Goal: Submit feedback/report problem: Submit feedback/report problem

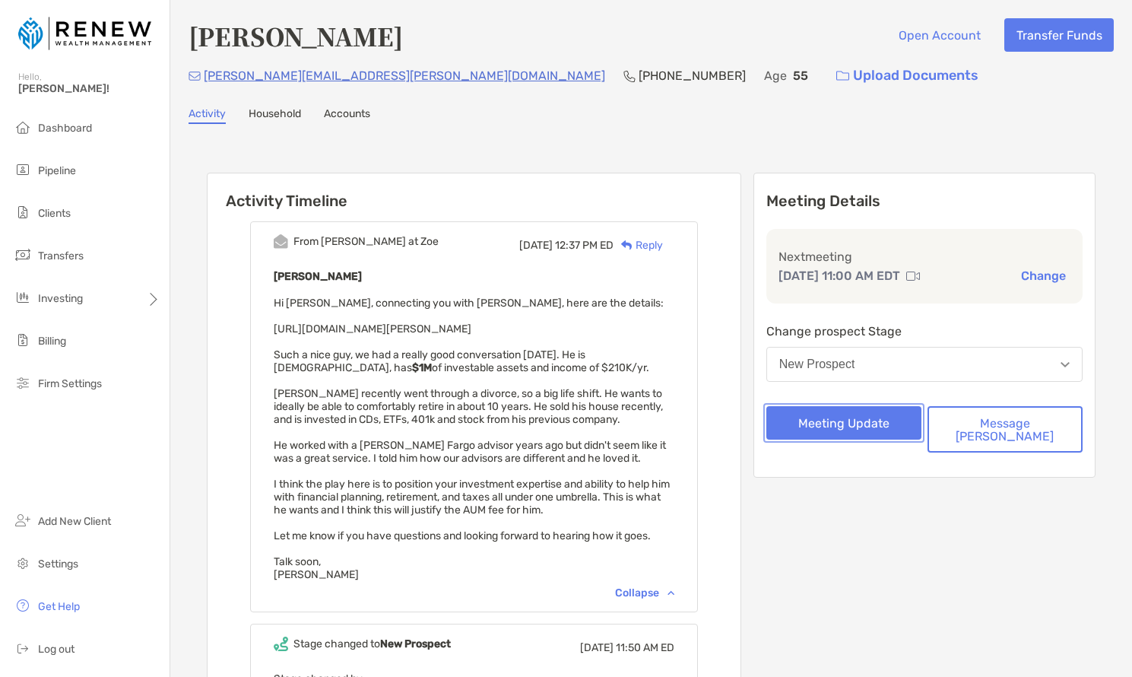
click at [871, 431] on button "Meeting Update" at bounding box center [843, 422] width 155 height 33
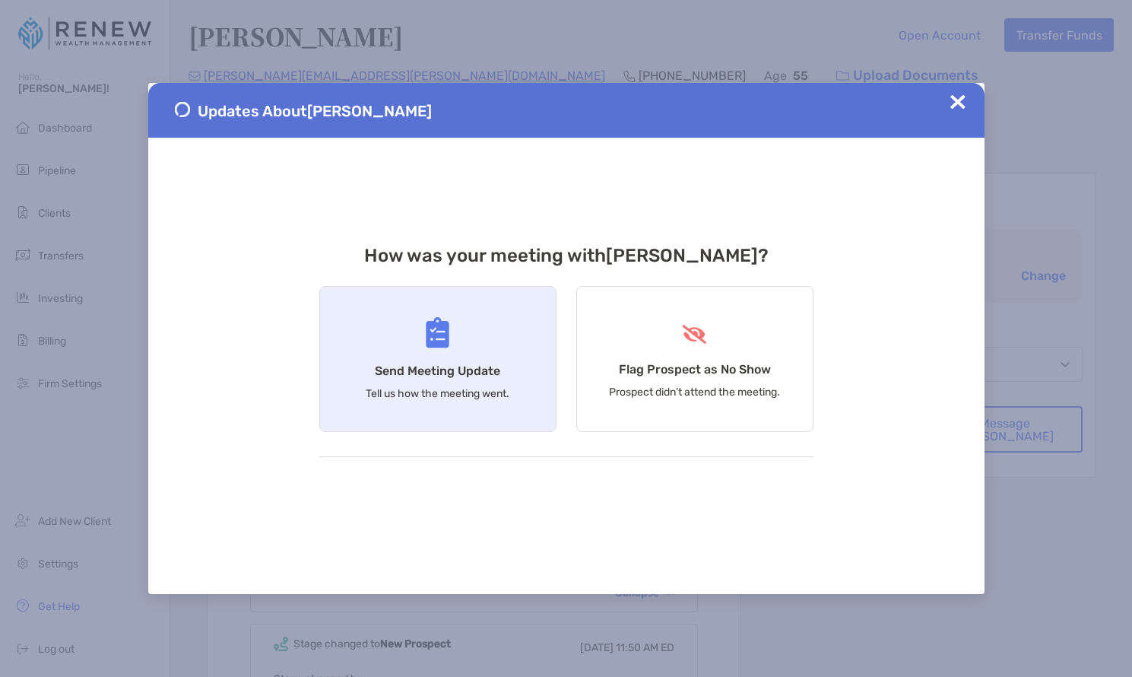
click at [429, 355] on div "Send Meeting Update Tell us how the meeting went." at bounding box center [437, 359] width 237 height 146
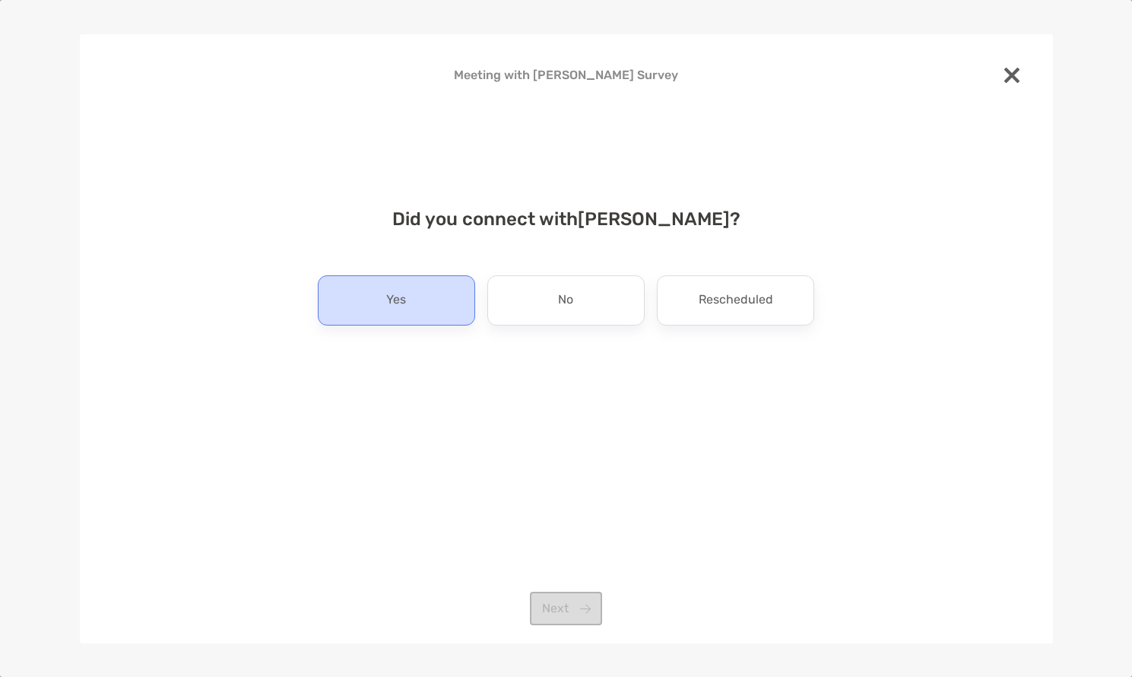
click at [447, 305] on div "Yes" at bounding box center [396, 300] width 157 height 50
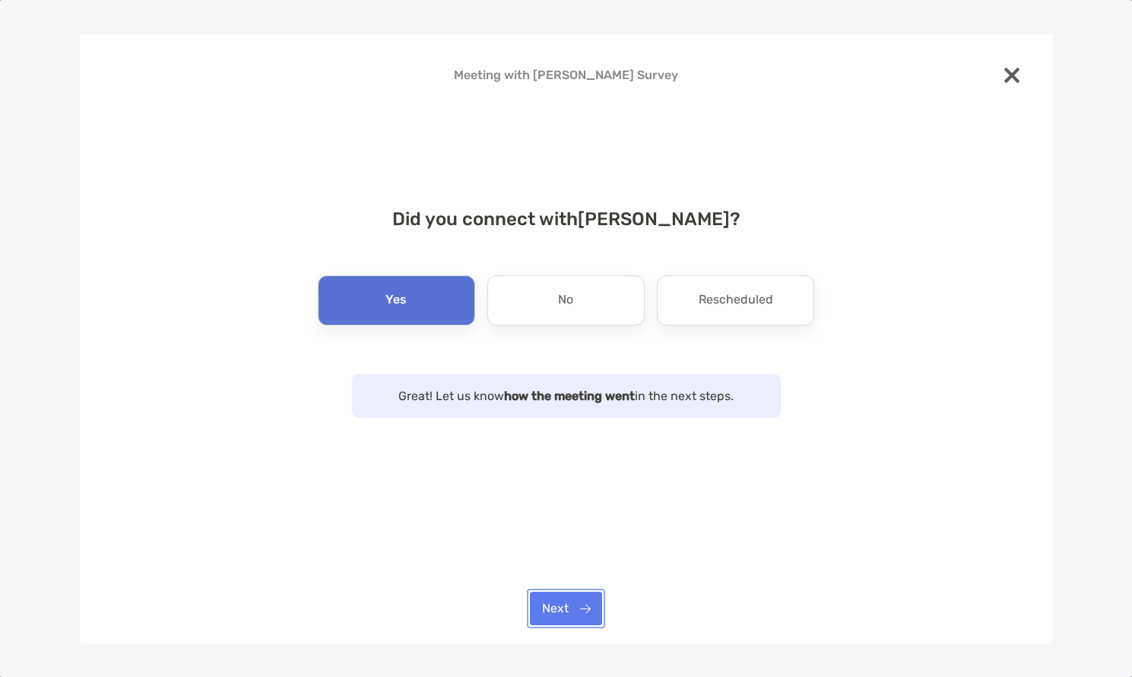
click at [562, 611] on button "Next" at bounding box center [566, 607] width 72 height 33
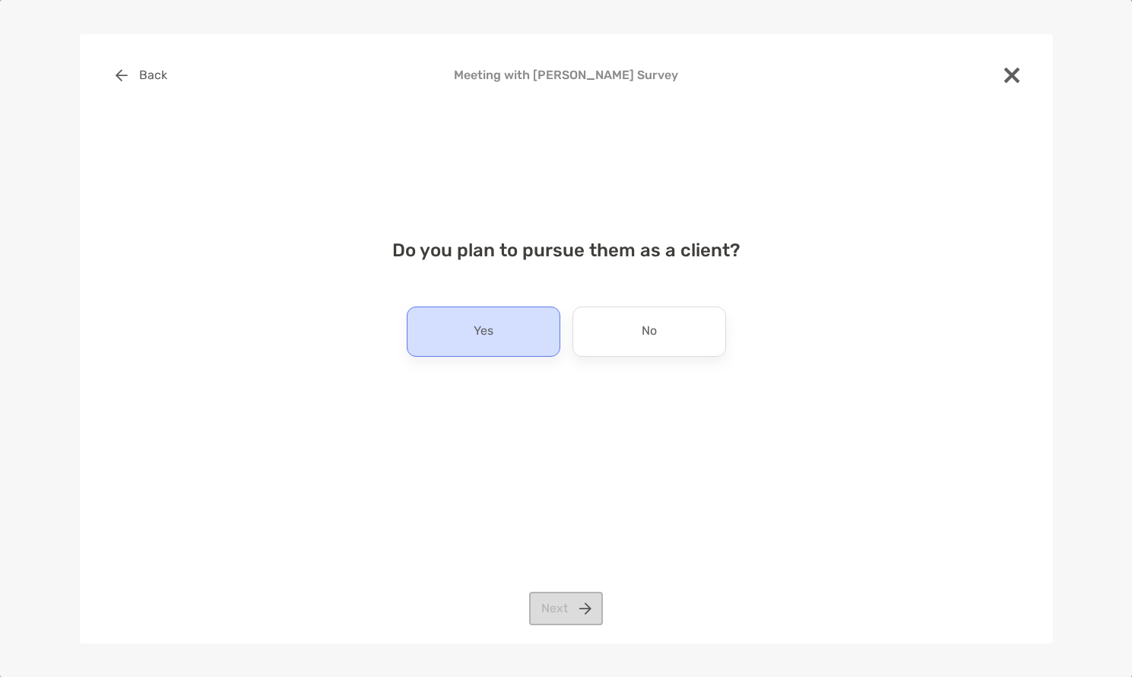
click at [512, 314] on div "Yes" at bounding box center [484, 331] width 154 height 50
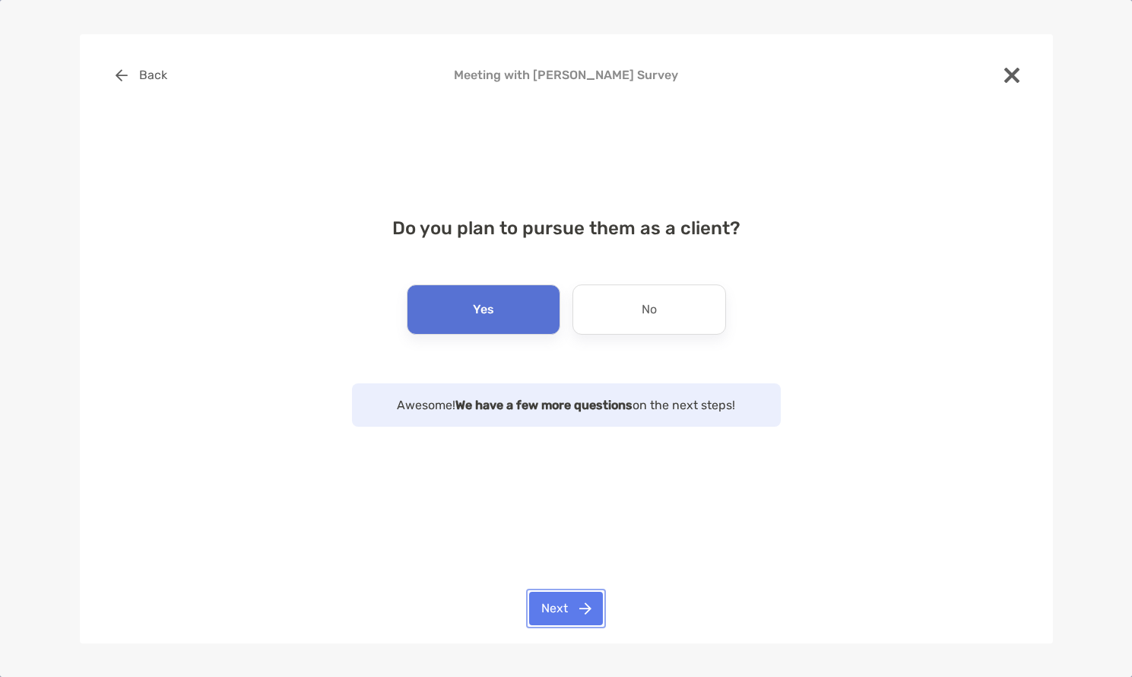
click at [556, 603] on button "Next" at bounding box center [566, 607] width 74 height 33
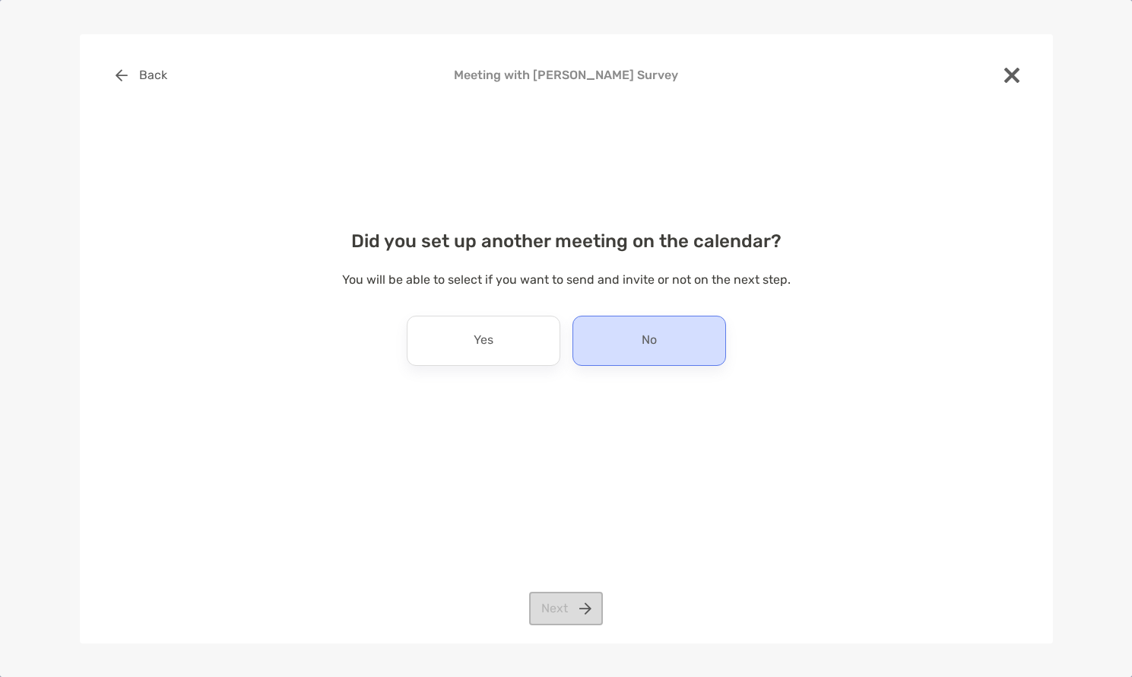
click at [628, 347] on div "No" at bounding box center [649, 340] width 154 height 50
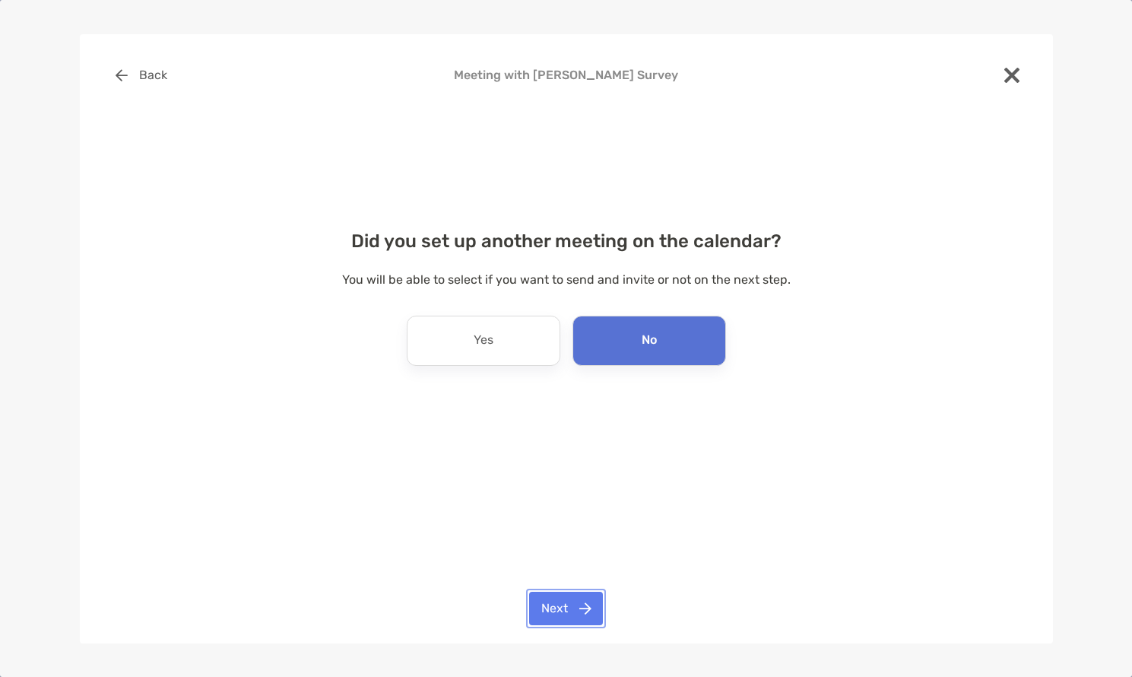
click at [558, 608] on button "Next" at bounding box center [566, 607] width 74 height 33
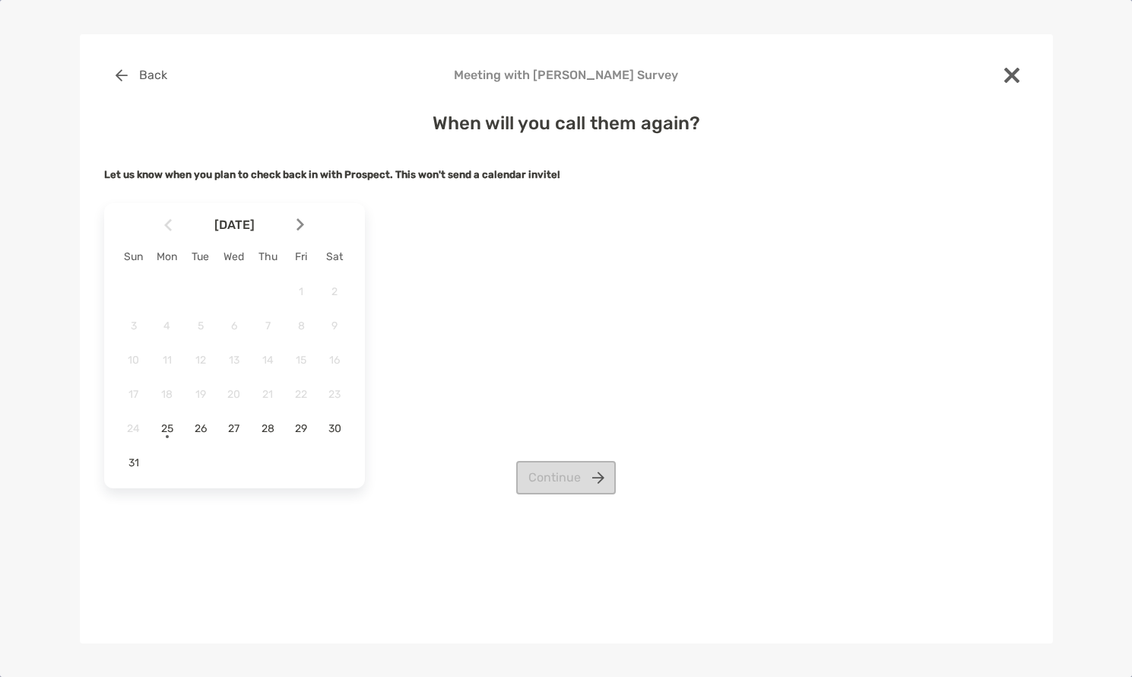
click at [302, 225] on img at bounding box center [300, 224] width 8 height 13
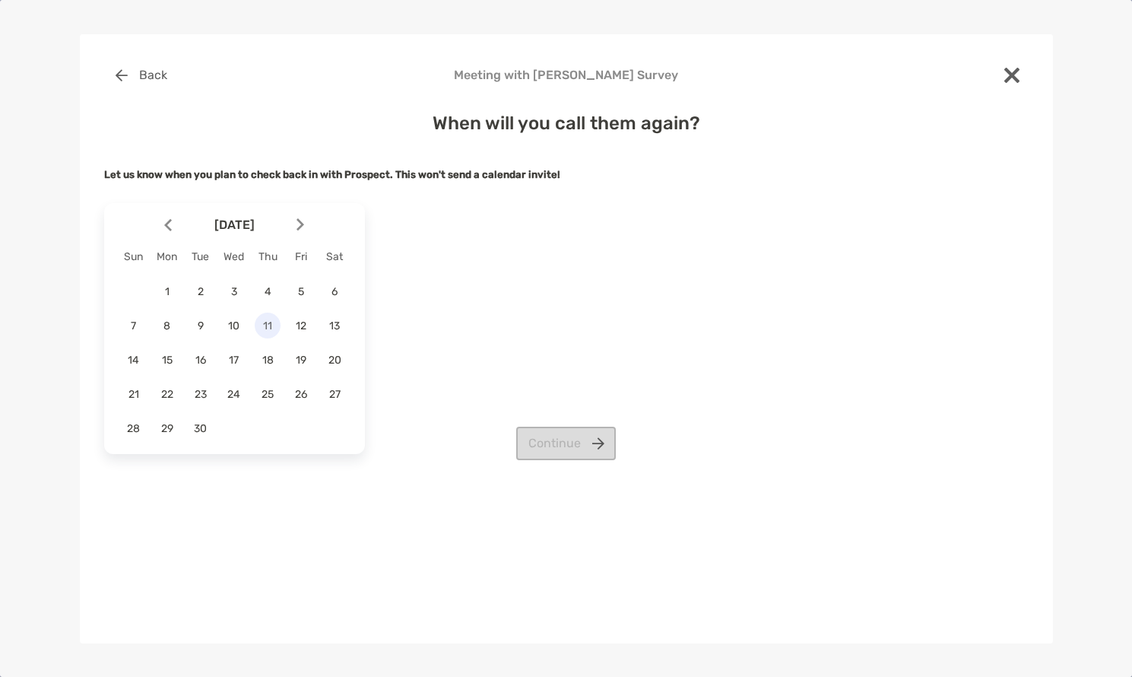
click at [274, 319] on span "11" at bounding box center [268, 325] width 26 height 13
click at [537, 441] on button "Continue" at bounding box center [566, 442] width 100 height 33
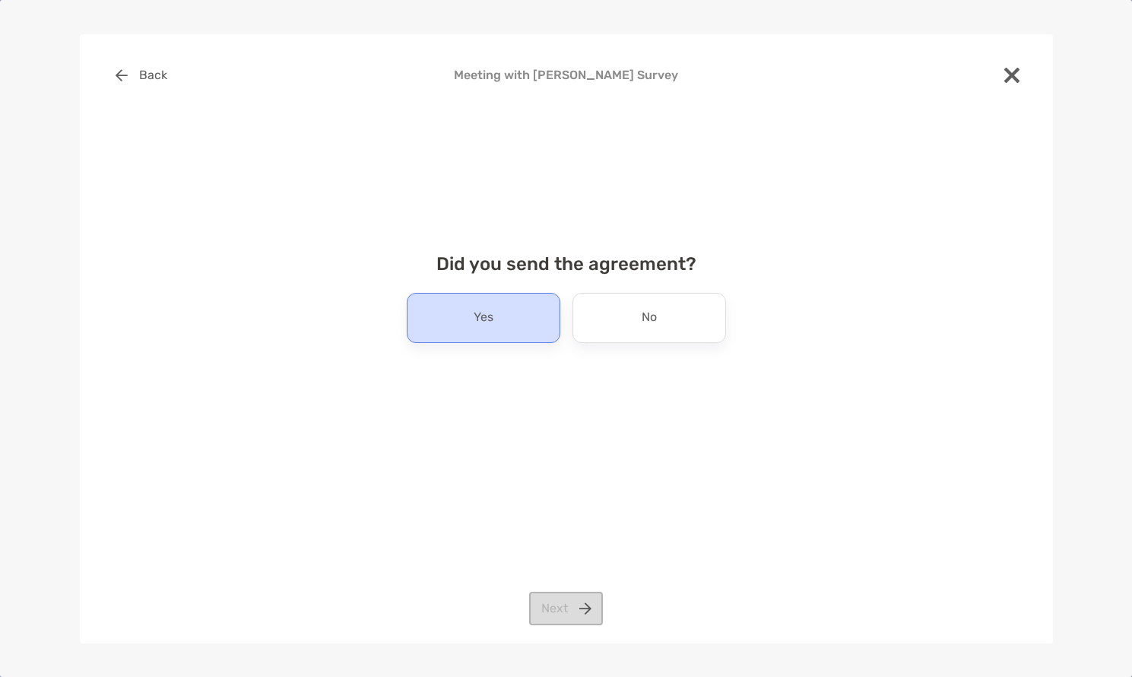
click at [518, 322] on div "Yes" at bounding box center [484, 318] width 154 height 50
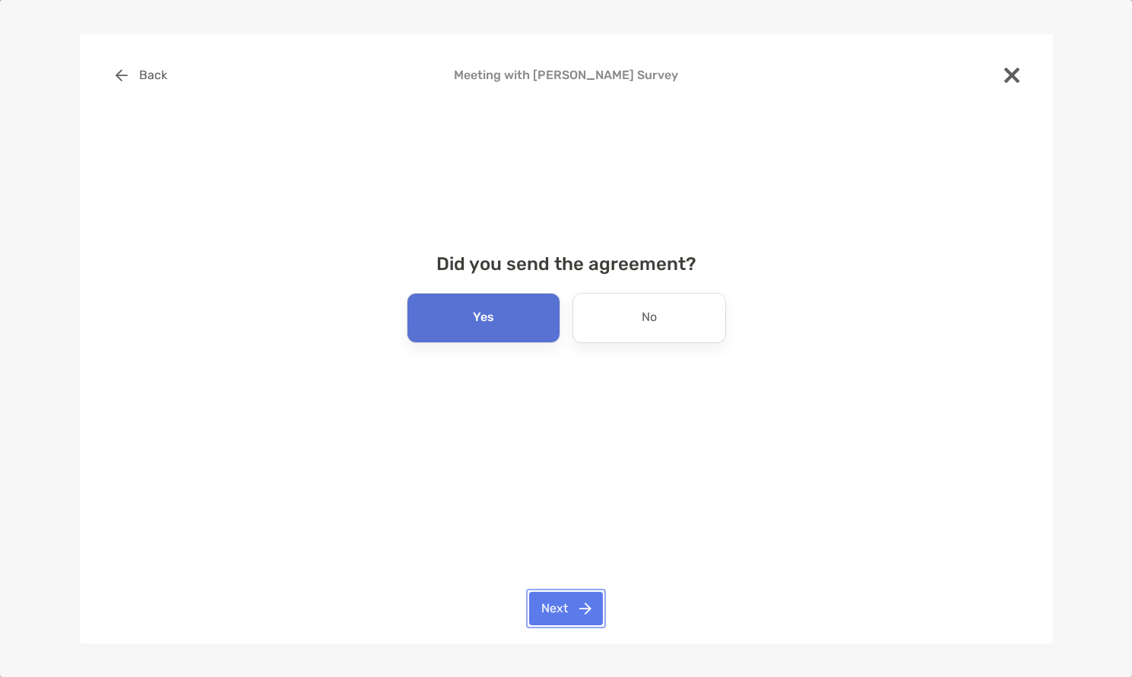
click at [583, 602] on button "Next" at bounding box center [566, 607] width 74 height 33
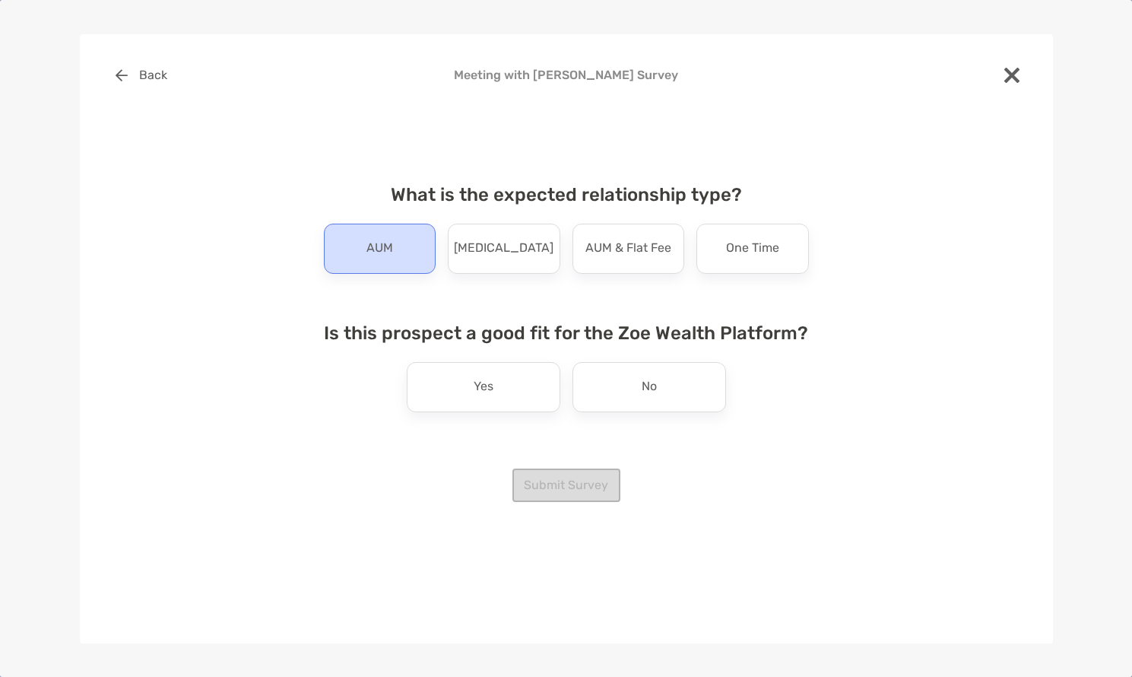
click at [414, 261] on div "AUM" at bounding box center [380, 248] width 113 height 50
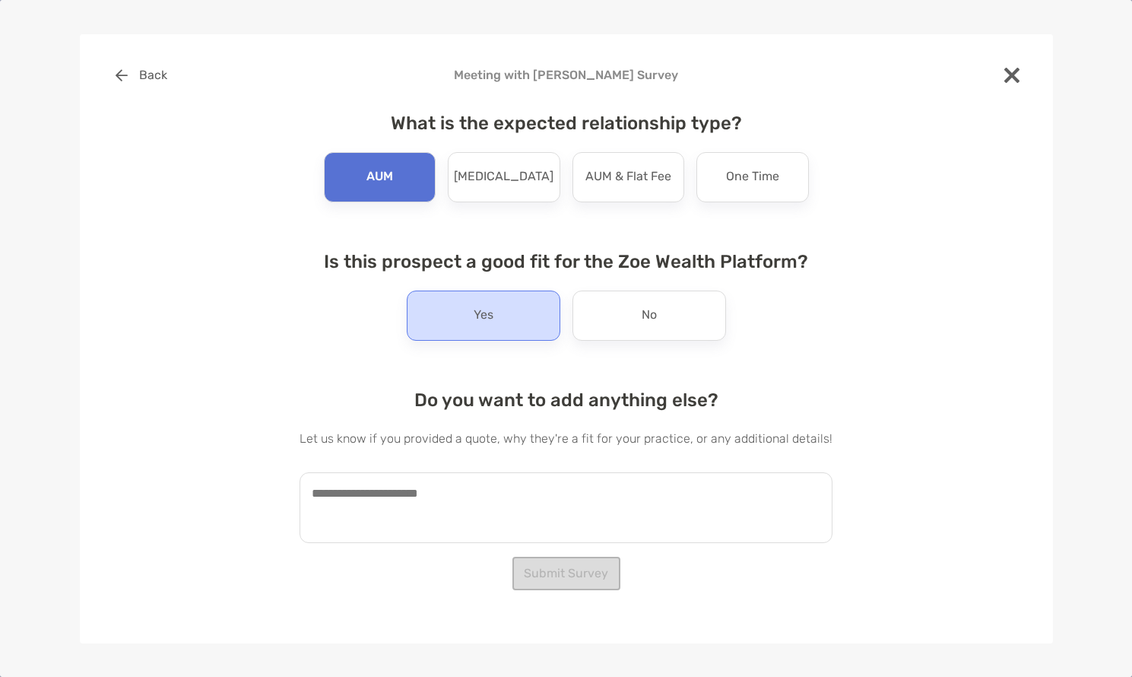
click at [500, 322] on div "Yes" at bounding box center [484, 315] width 154 height 50
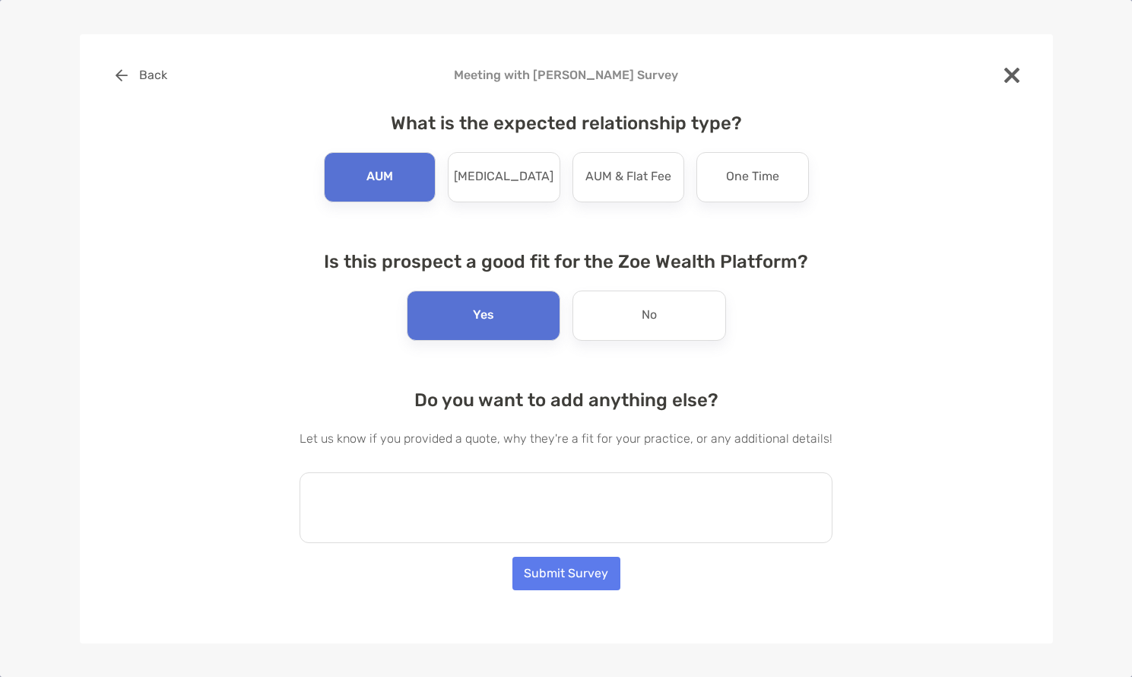
click at [493, 511] on textarea at bounding box center [566, 507] width 533 height 71
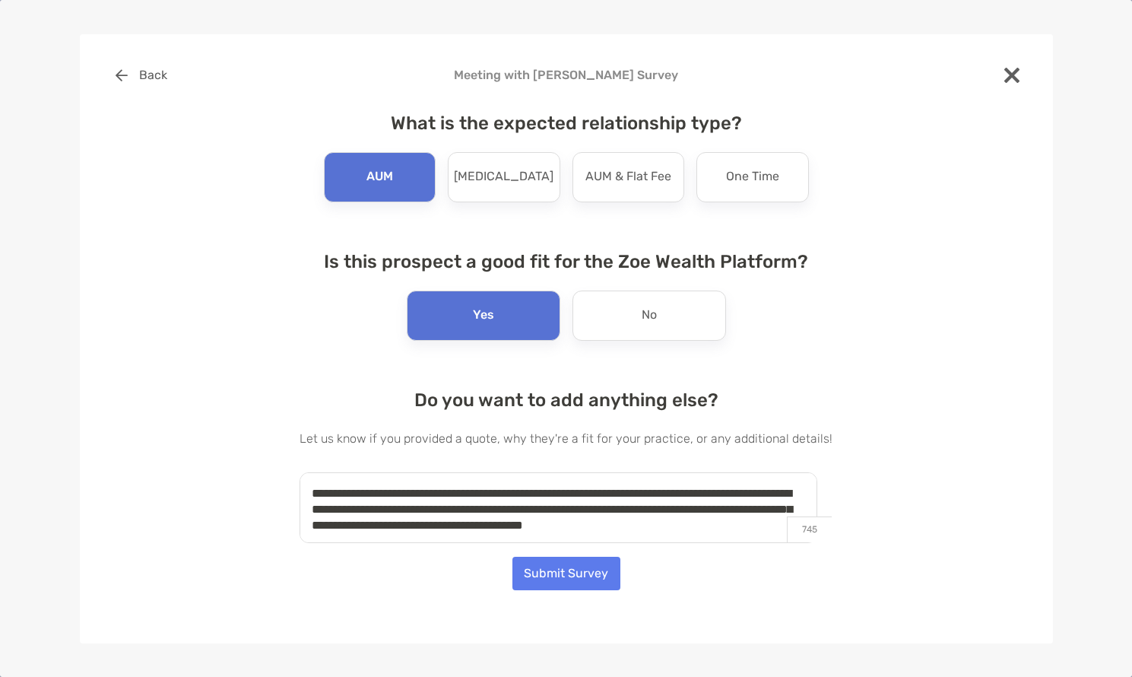
scroll to position [7, 0]
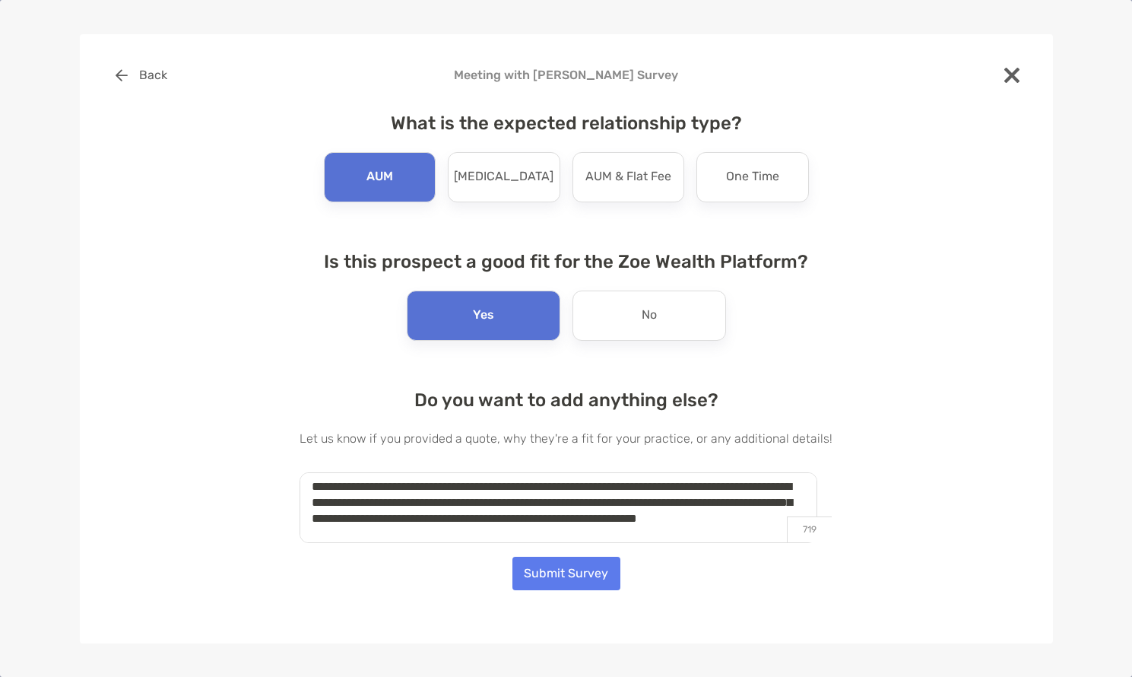
type textarea "**********"
click at [554, 579] on button "Submit Survey" at bounding box center [566, 572] width 108 height 33
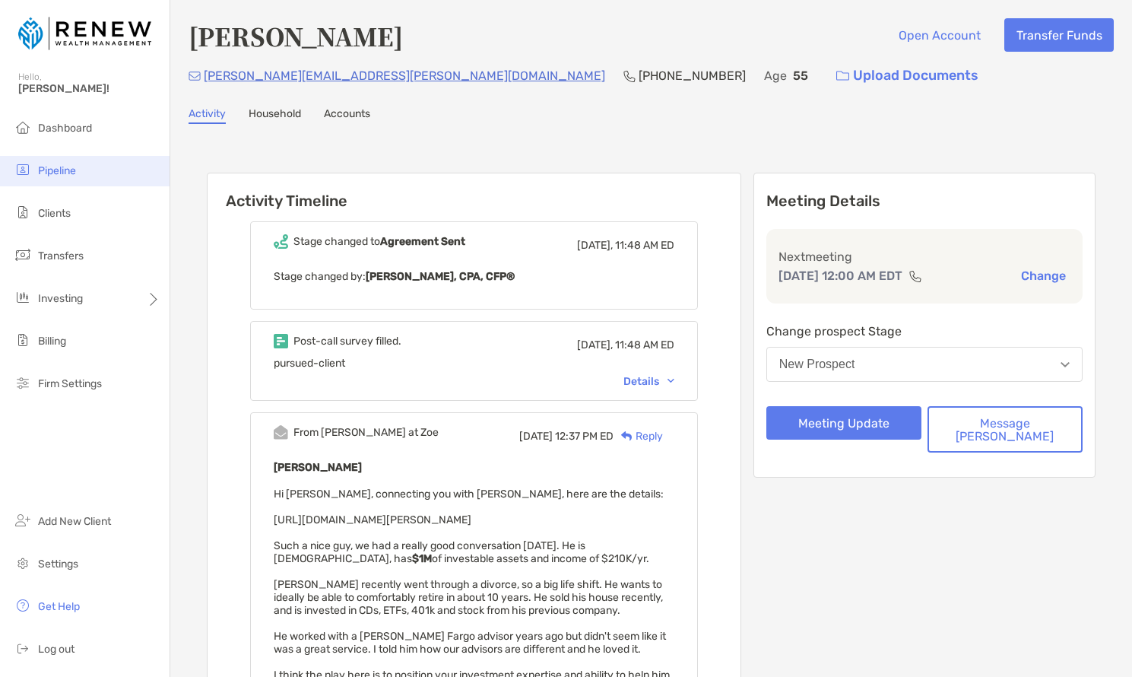
click at [83, 177] on li "Pipeline" at bounding box center [85, 171] width 170 height 30
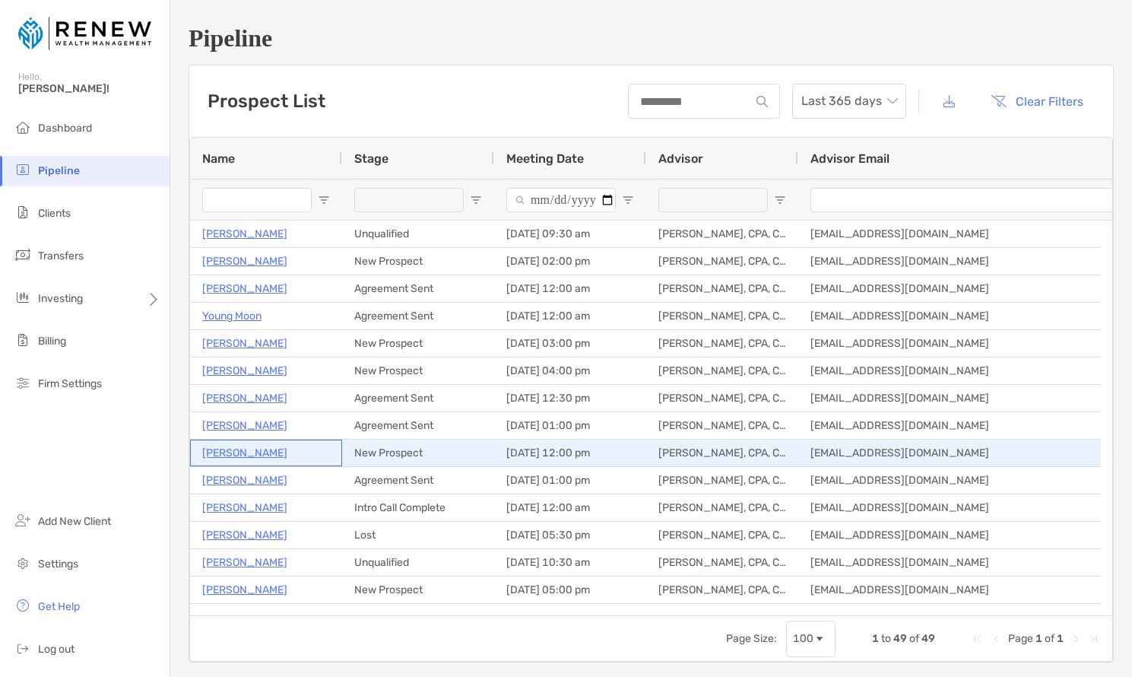
click at [225, 452] on p "[PERSON_NAME]" at bounding box center [244, 452] width 85 height 19
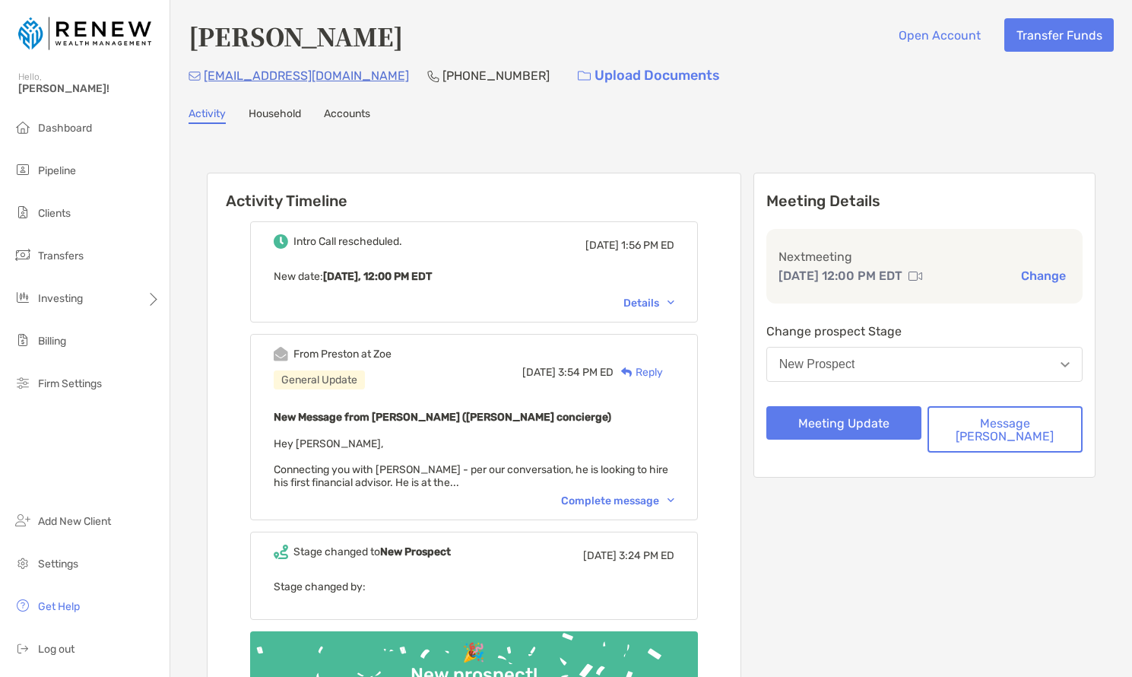
click at [609, 502] on div "Complete message" at bounding box center [617, 500] width 113 height 13
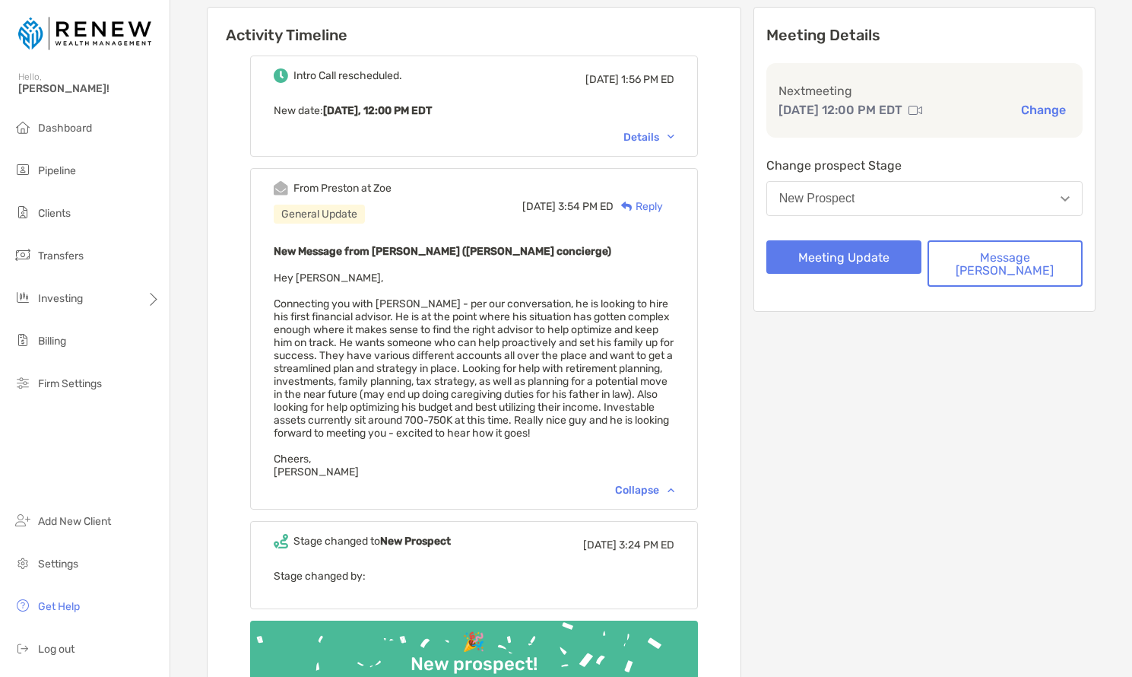
scroll to position [157, 0]
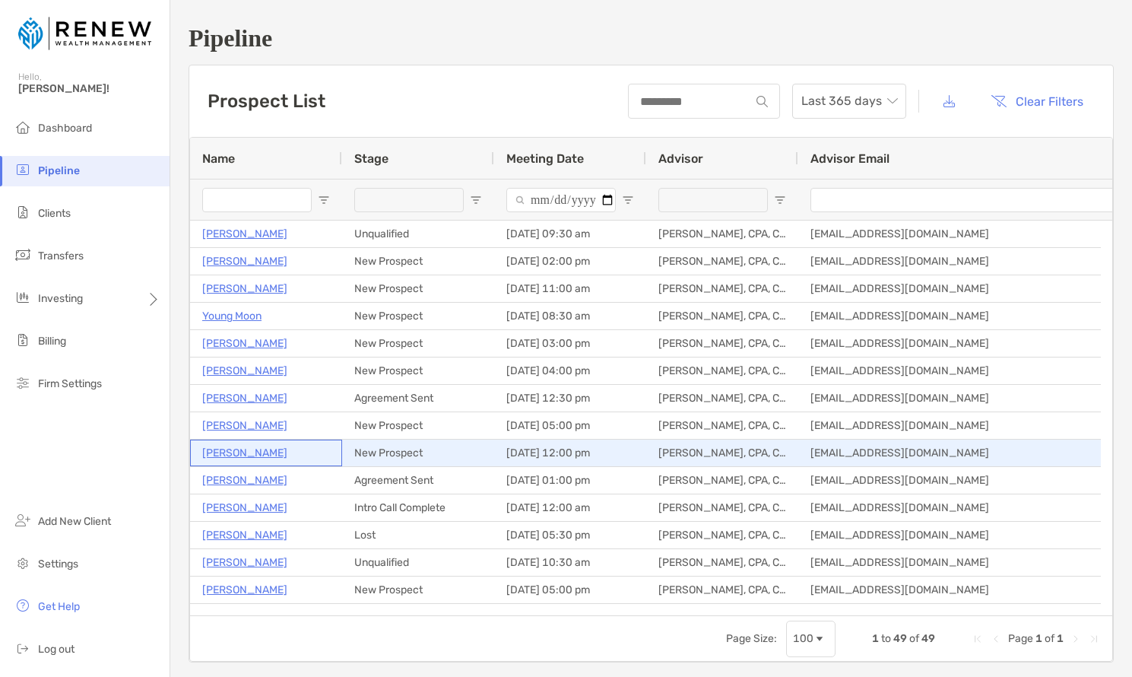
click at [236, 452] on p "[PERSON_NAME]" at bounding box center [244, 452] width 85 height 19
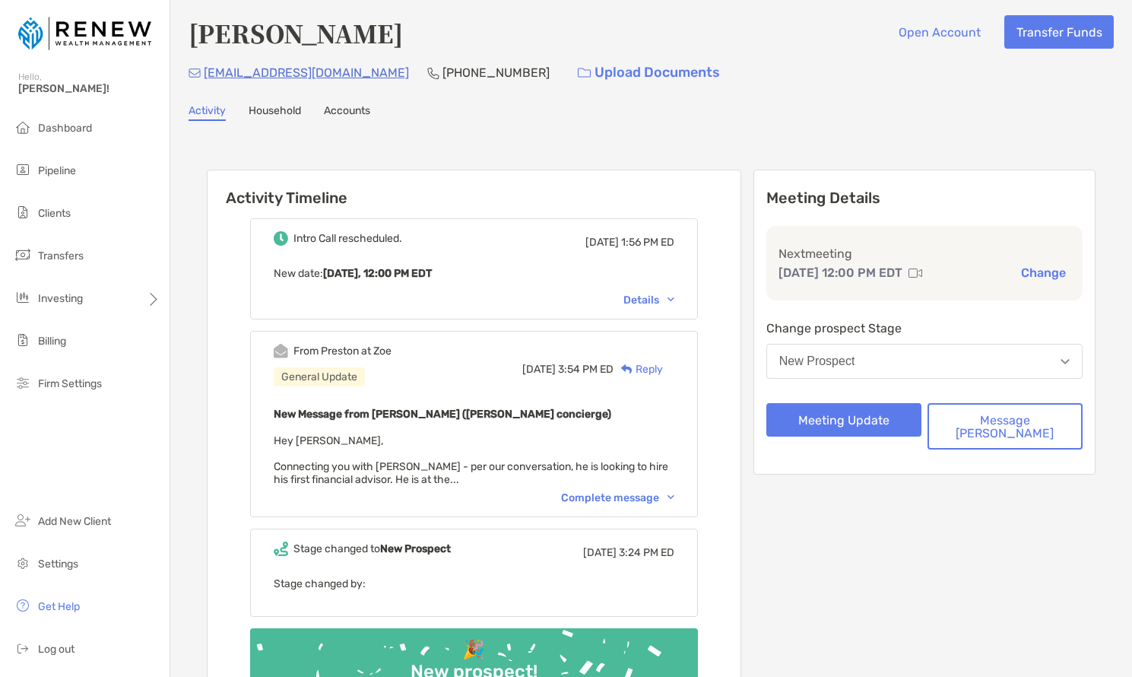
scroll to position [6, 0]
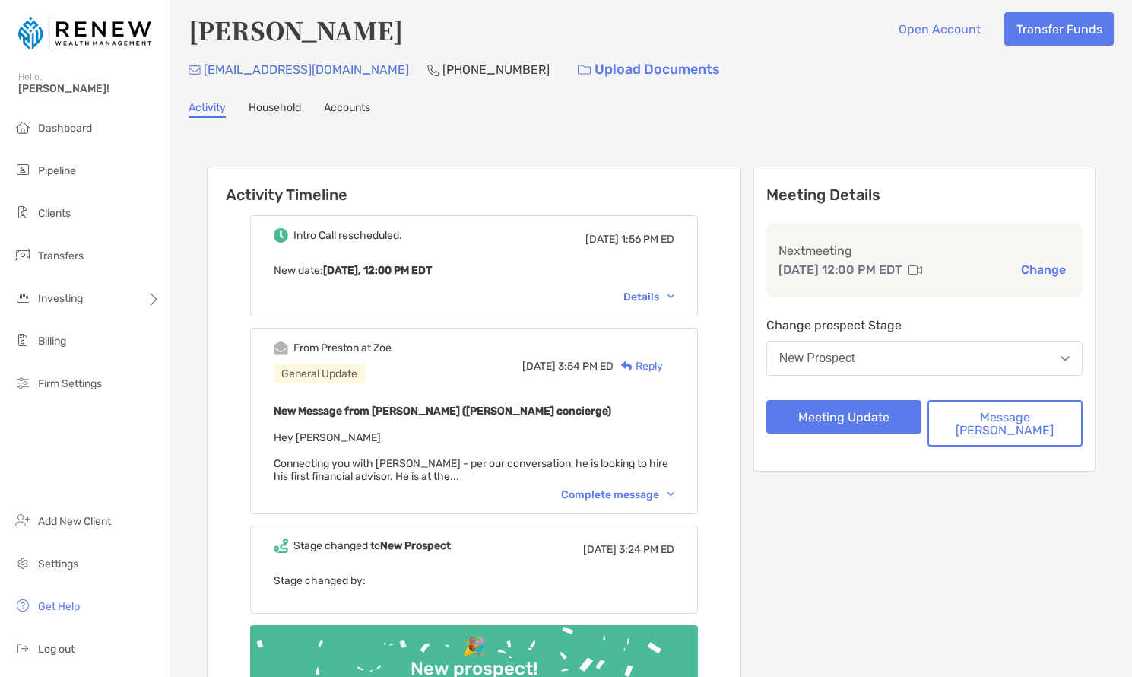
click at [654, 493] on div "Complete message" at bounding box center [617, 494] width 113 height 13
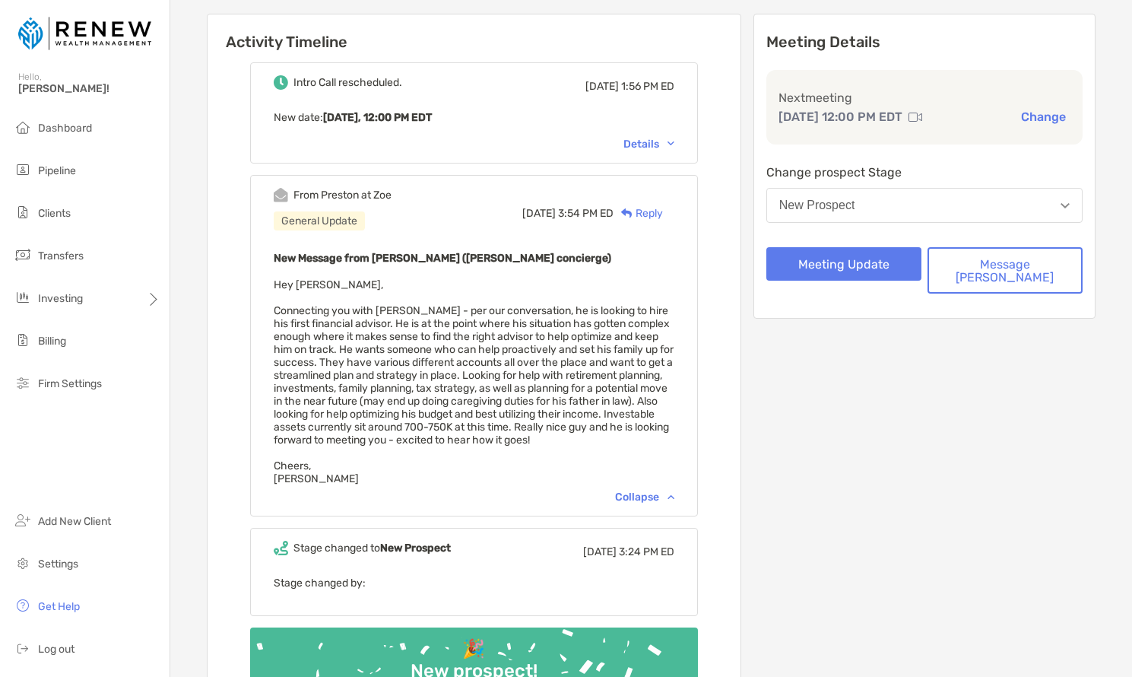
scroll to position [166, 0]
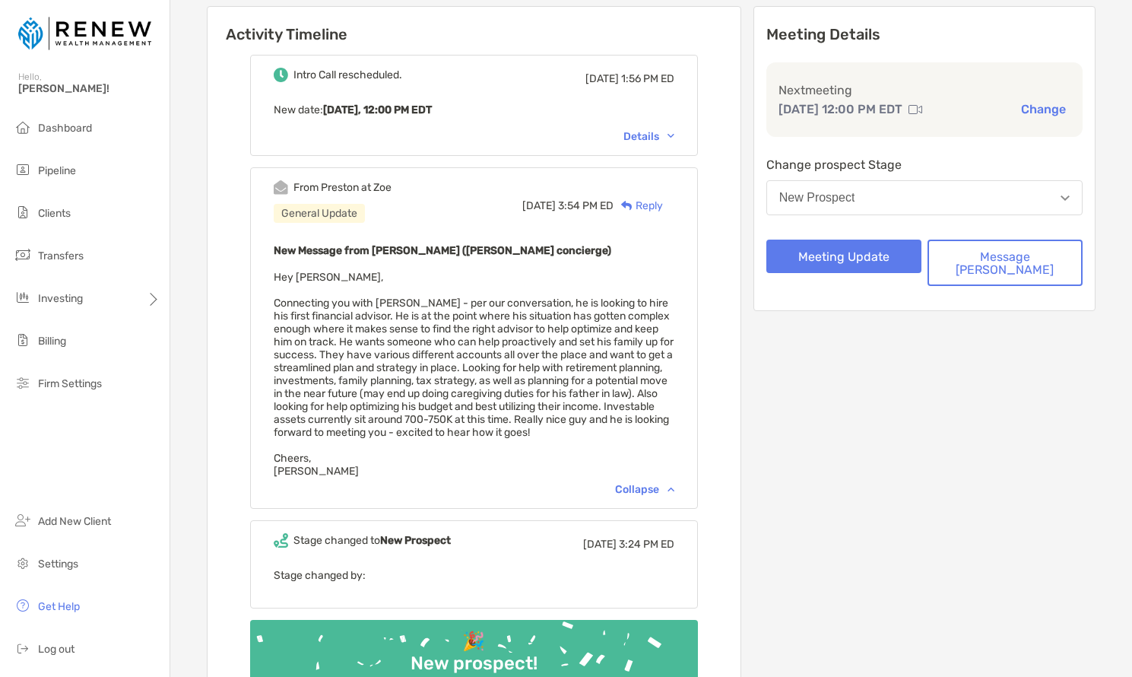
click at [528, 417] on span "Hey [PERSON_NAME], Connecting you with [PERSON_NAME] - per our conversation, he…" at bounding box center [474, 374] width 400 height 207
